Goal: Information Seeking & Learning: Learn about a topic

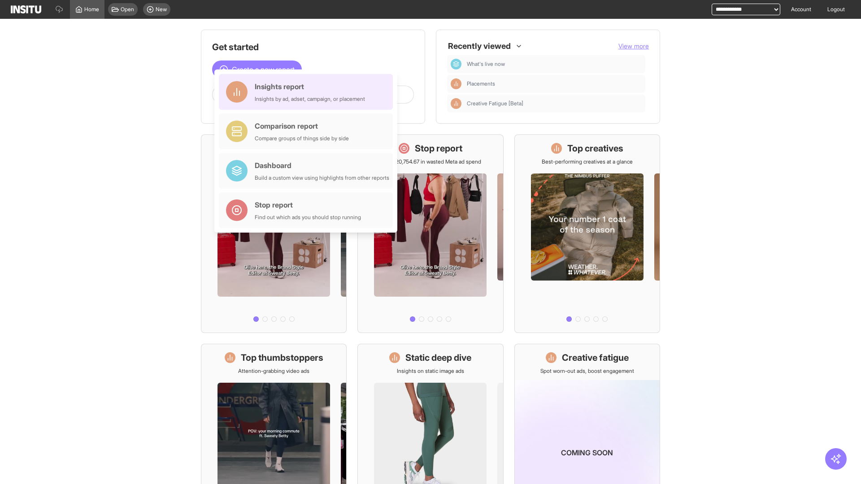
click at [308, 92] on div "Insights report Insights by ad, adset, campaign, or placement" at bounding box center [310, 92] width 110 height 22
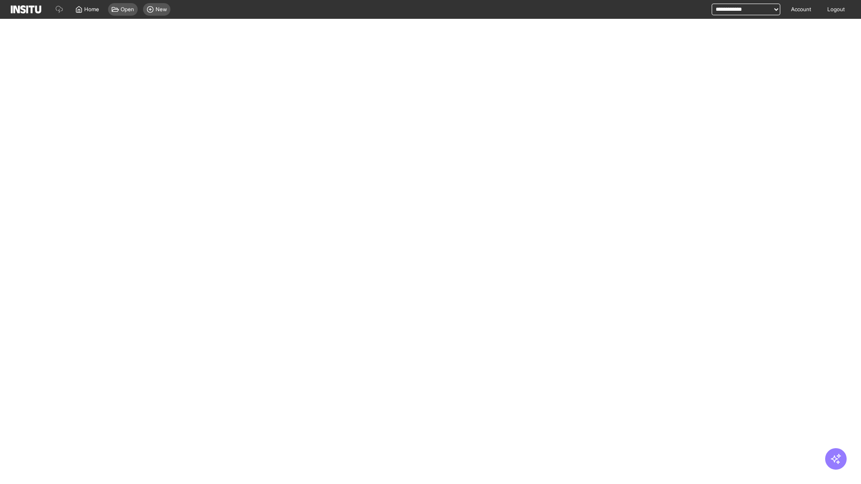
select select "**"
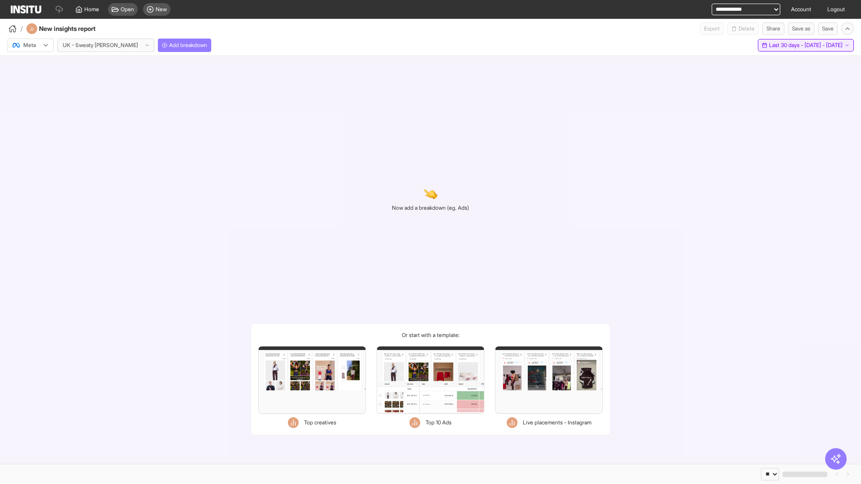
click at [786, 45] on span "Last 30 days - [DATE] - [DATE]" at bounding box center [806, 45] width 74 height 7
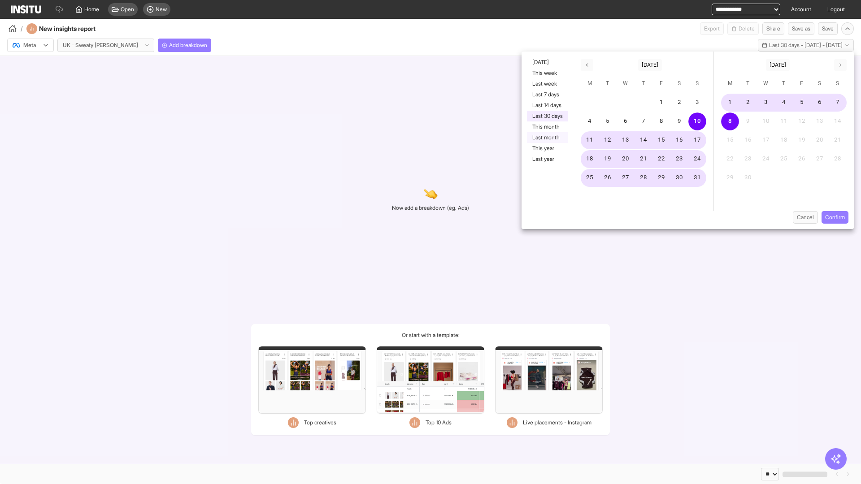
click at [547, 138] on button "Last month" at bounding box center [547, 137] width 41 height 11
